Goal: Information Seeking & Learning: Check status

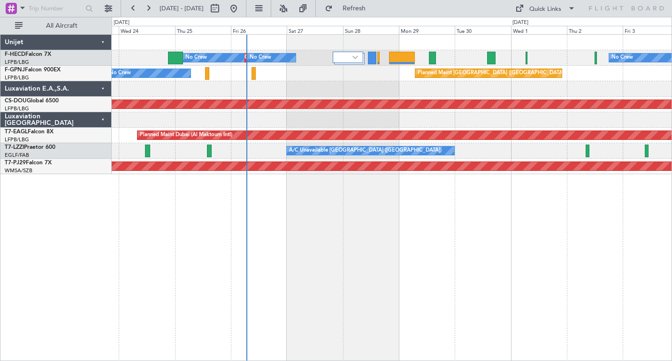
click at [285, 209] on div "Planned Maint [GEOGRAPHIC_DATA] ([GEOGRAPHIC_DATA]) No Crew No Crew No Crew No …" at bounding box center [392, 197] width 560 height 326
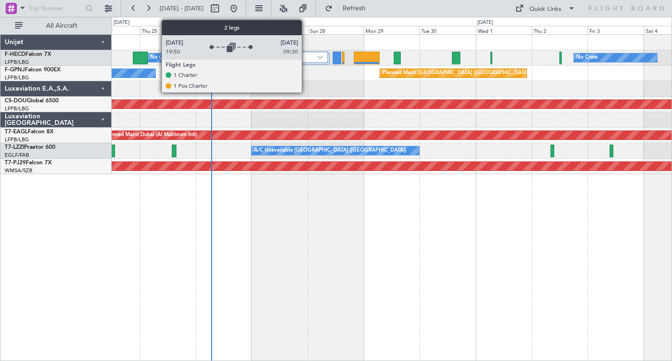
click at [306, 53] on div at bounding box center [312, 57] width 30 height 11
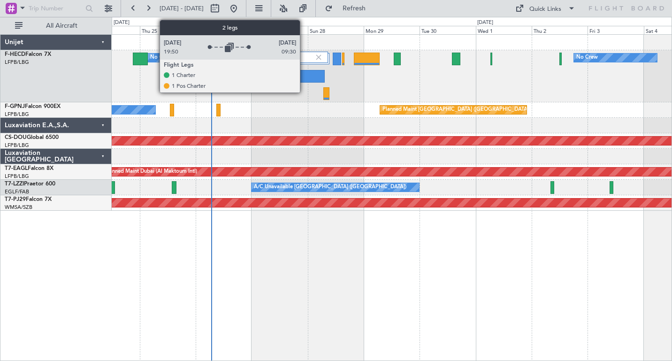
click at [304, 57] on div at bounding box center [312, 57] width 30 height 11
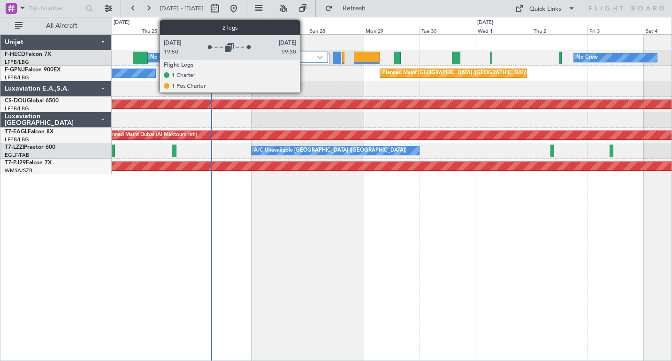
click at [304, 57] on div at bounding box center [312, 57] width 30 height 11
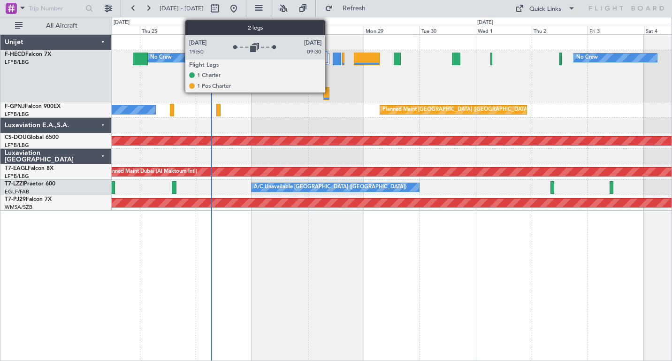
click at [329, 64] on div at bounding box center [314, 58] width 30 height 11
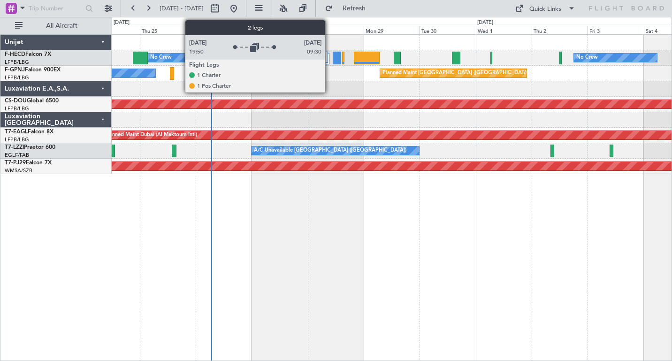
click at [329, 64] on div at bounding box center [314, 58] width 30 height 11
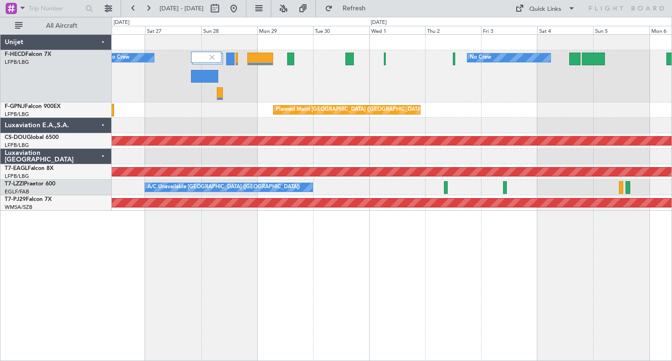
click at [329, 176] on div "Planned Maint Dubai (Al Maktoum Intl)" at bounding box center [612, 171] width 1235 height 9
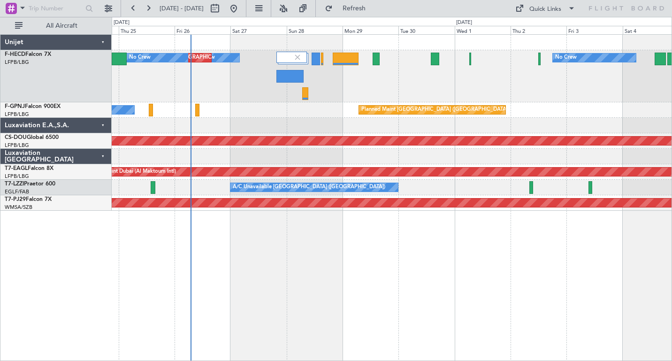
click at [398, 257] on div "No Crew No Crew Planned Maint [GEOGRAPHIC_DATA] ([GEOGRAPHIC_DATA]) No Crew Pla…" at bounding box center [392, 197] width 560 height 326
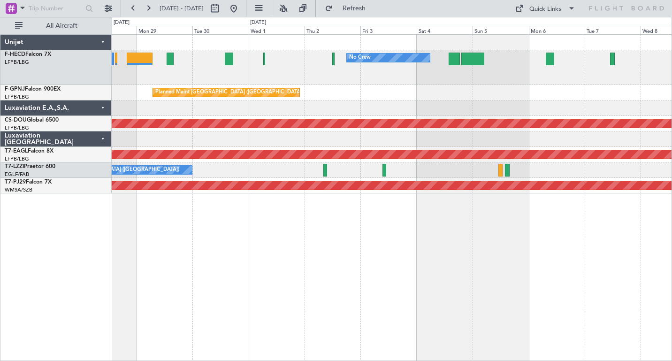
click at [291, 239] on div "No Crew No Crew No Crew Planned Maint [GEOGRAPHIC_DATA] ([GEOGRAPHIC_DATA]) No …" at bounding box center [392, 197] width 560 height 326
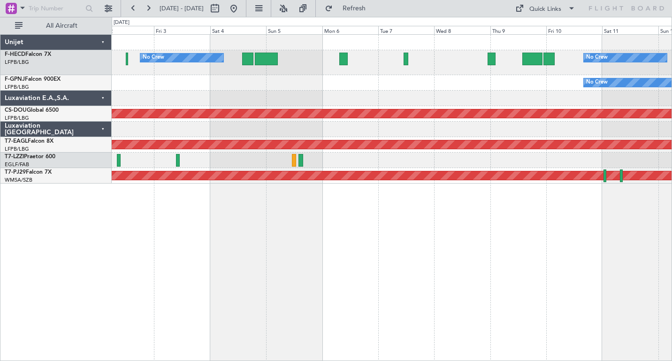
click at [298, 199] on div "No Crew No Crew Planned Maint [GEOGRAPHIC_DATA] ([GEOGRAPHIC_DATA]) No Crew No …" at bounding box center [392, 197] width 560 height 326
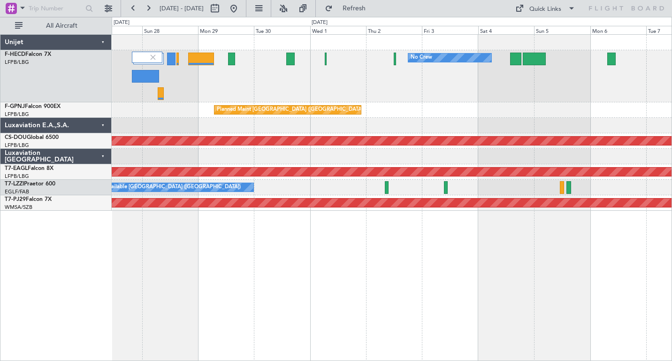
click at [562, 245] on div "No Crew No Crew Planned Maint [GEOGRAPHIC_DATA] ([GEOGRAPHIC_DATA]) No Crew Pla…" at bounding box center [392, 197] width 560 height 326
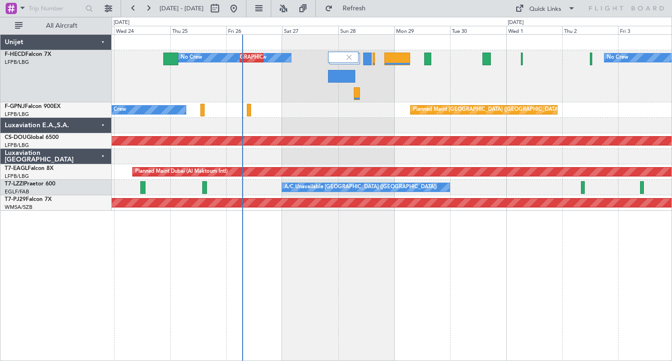
click at [480, 267] on div "No Crew No Crew Planned Maint [GEOGRAPHIC_DATA] ([GEOGRAPHIC_DATA]) No Crew Pla…" at bounding box center [392, 197] width 560 height 326
